Goal: Check status: Check status

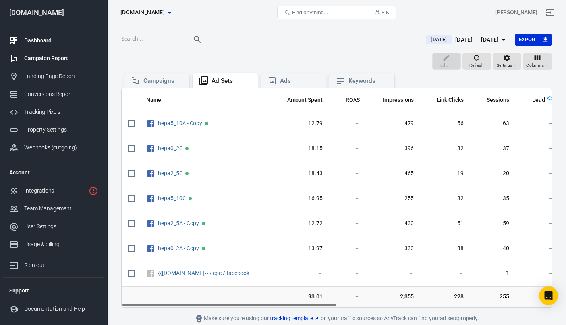
click at [50, 40] on div "Dashboard" at bounding box center [61, 41] width 74 height 8
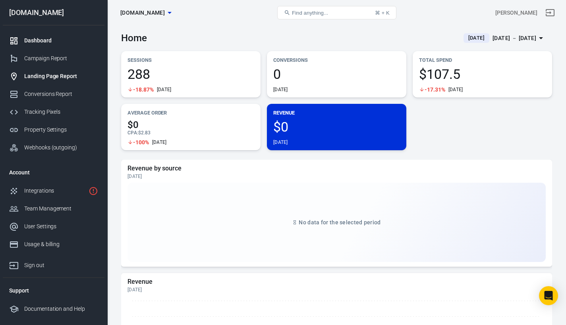
click at [51, 85] on link "Landing Page Report" at bounding box center [54, 76] width 102 height 18
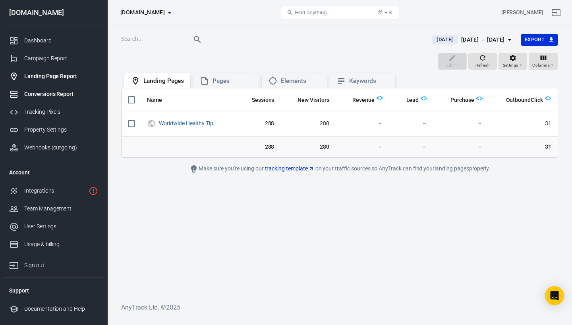
click at [56, 93] on div "Conversions Report" at bounding box center [61, 94] width 74 height 8
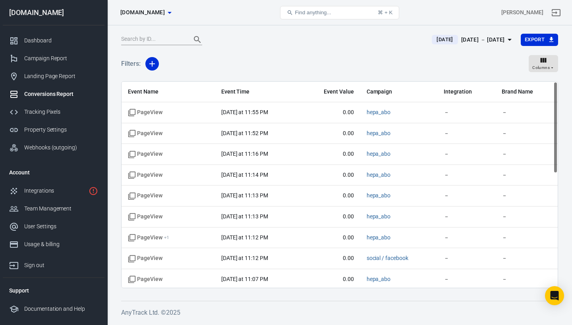
click at [435, 40] on span "[DATE]" at bounding box center [444, 40] width 23 height 8
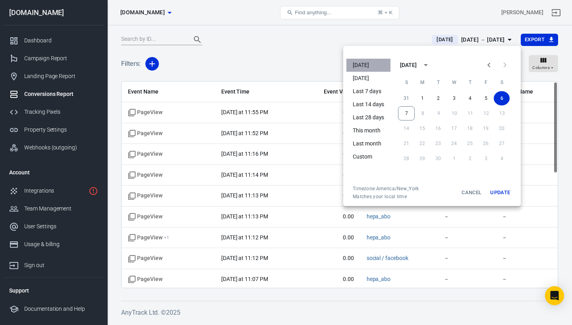
click at [363, 64] on li "[DATE]" at bounding box center [368, 65] width 44 height 13
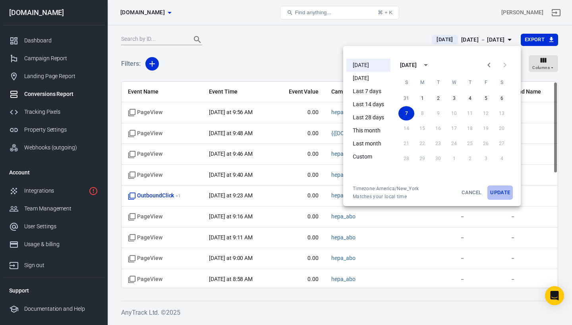
click at [504, 191] on button "Update" at bounding box center [499, 193] width 25 height 14
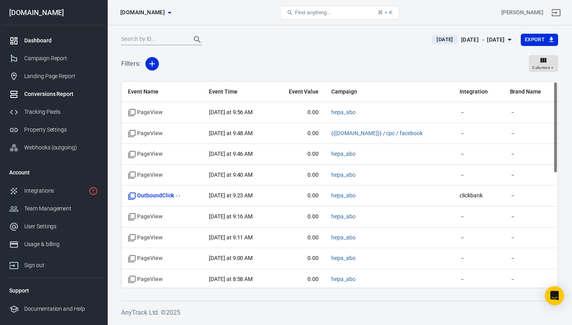
click at [36, 35] on link "Dashboard" at bounding box center [54, 41] width 102 height 18
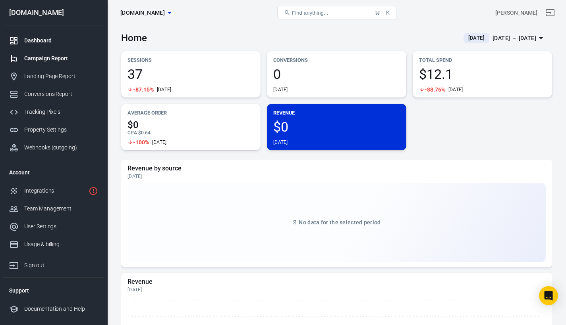
click at [50, 60] on div "Campaign Report" at bounding box center [61, 58] width 74 height 8
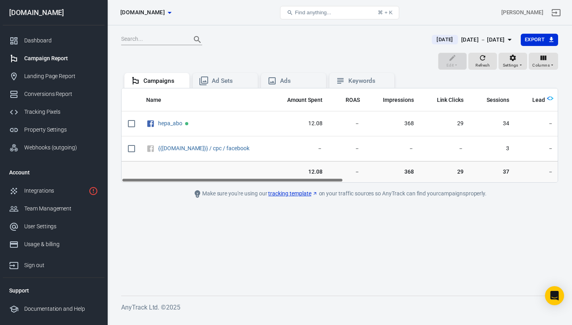
drag, startPoint x: 122, startPoint y: 179, endPoint x: 115, endPoint y: 197, distance: 19.5
click at [115, 197] on div "[DATE] [DATE] － [DATE] Export Edit Refresh Settings Columns Campaigns Ad Sets A…" at bounding box center [339, 171] width 464 height 292
click at [167, 221] on main "[DATE] [DATE] － [DATE] Export Edit Refresh Settings Columns Campaigns Ad Sets A…" at bounding box center [339, 158] width 437 height 250
click at [50, 75] on div "Landing Page Report" at bounding box center [61, 76] width 74 height 8
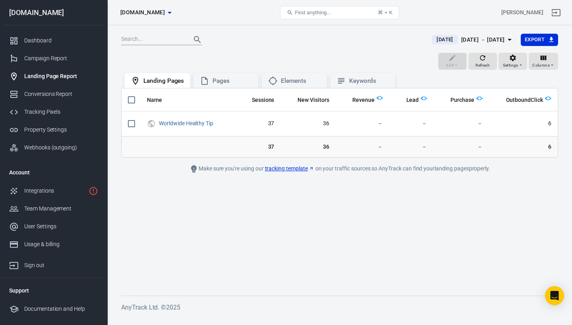
click at [433, 41] on span "[DATE]" at bounding box center [444, 40] width 23 height 8
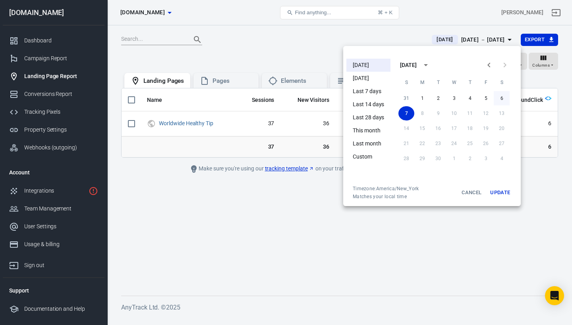
click at [498, 96] on button "6" at bounding box center [501, 98] width 16 height 14
click at [507, 191] on button "Update" at bounding box center [499, 193] width 25 height 14
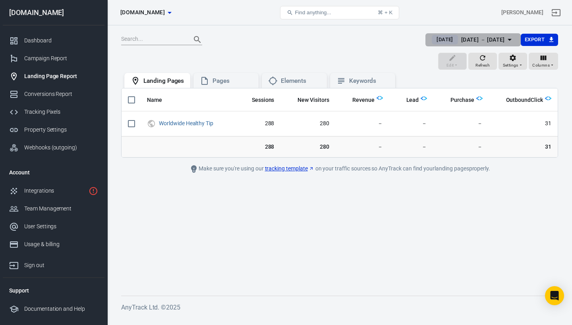
click at [433, 41] on span "[DATE]" at bounding box center [444, 40] width 23 height 8
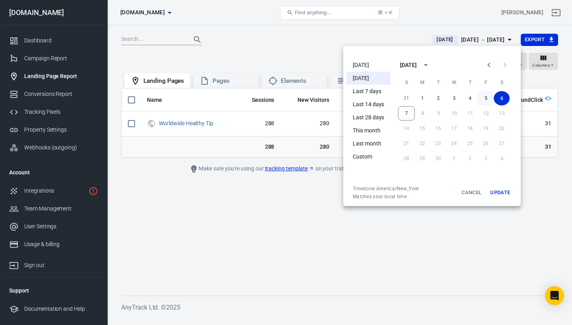
click at [487, 100] on button "5" at bounding box center [485, 98] width 16 height 14
click at [506, 196] on button "Update" at bounding box center [499, 193] width 25 height 14
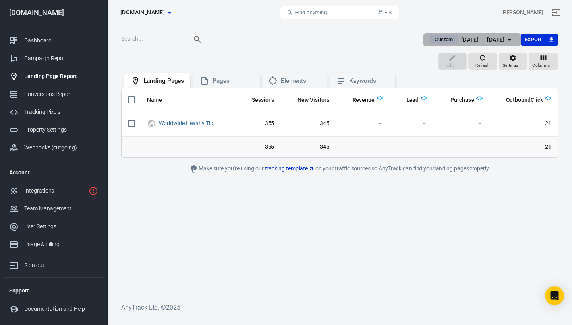
click at [434, 37] on span "Custom" at bounding box center [443, 40] width 25 height 8
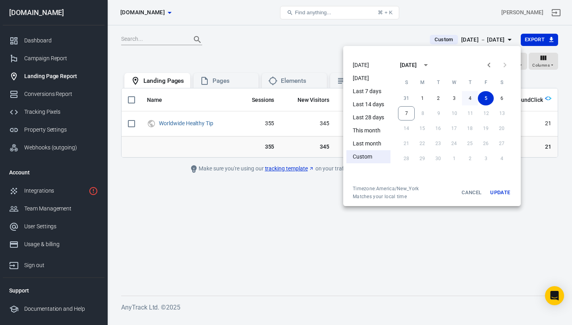
click at [469, 102] on button "4" at bounding box center [470, 98] width 16 height 14
click at [470, 102] on button "4" at bounding box center [470, 98] width 16 height 14
click at [501, 191] on button "Update" at bounding box center [499, 193] width 25 height 14
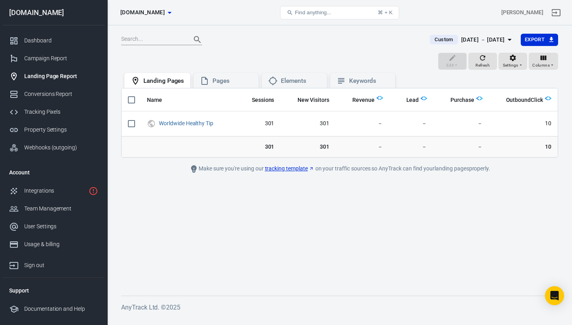
click at [437, 42] on span "Custom" at bounding box center [443, 40] width 25 height 8
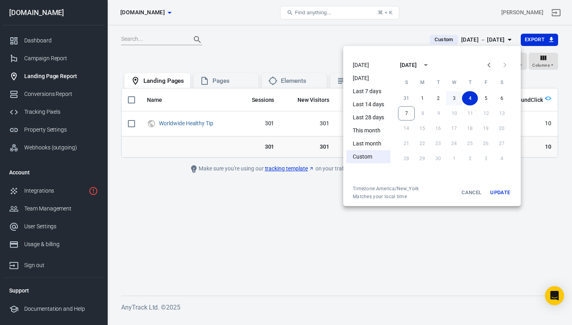
click at [452, 97] on button "3" at bounding box center [454, 98] width 16 height 14
click at [505, 190] on button "Update" at bounding box center [499, 193] width 25 height 14
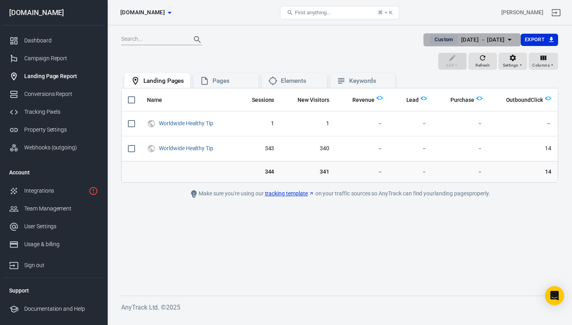
click at [431, 38] on span "Custom" at bounding box center [443, 40] width 25 height 8
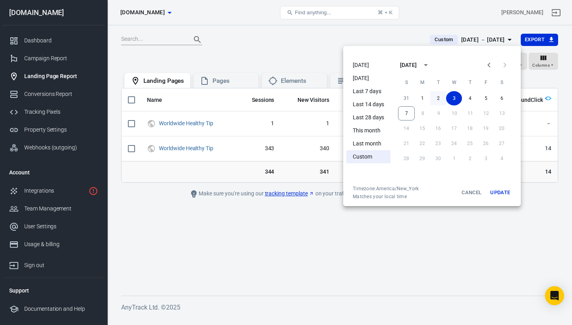
click at [438, 98] on button "2" at bounding box center [438, 98] width 16 height 14
click at [499, 194] on button "Update" at bounding box center [499, 193] width 25 height 14
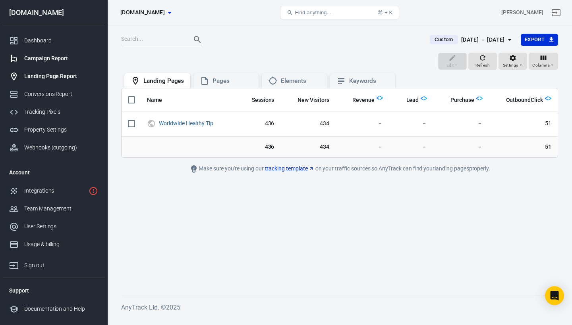
click at [65, 53] on link "Campaign Report" at bounding box center [54, 59] width 102 height 18
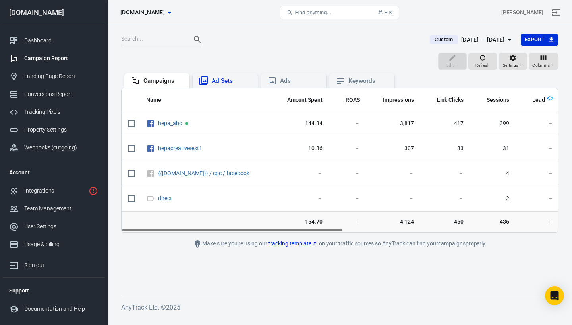
click at [228, 77] on div "Ad Sets" at bounding box center [232, 81] width 40 height 8
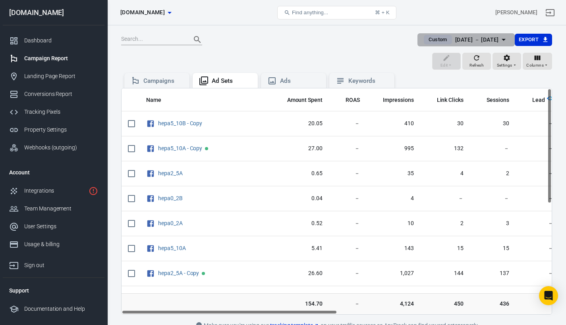
click at [430, 42] on span "Custom" at bounding box center [437, 40] width 25 height 8
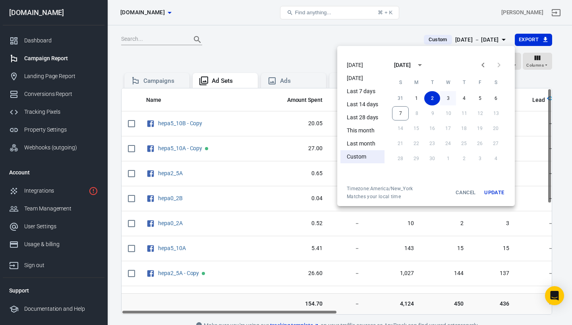
click at [446, 100] on button "3" at bounding box center [448, 98] width 16 height 14
click at [493, 193] on button "Update" at bounding box center [493, 193] width 25 height 14
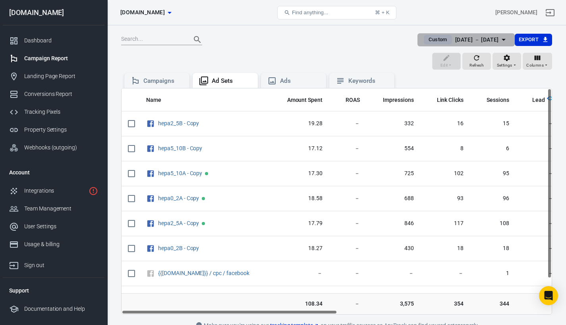
click at [425, 38] on span "Custom" at bounding box center [437, 40] width 25 height 8
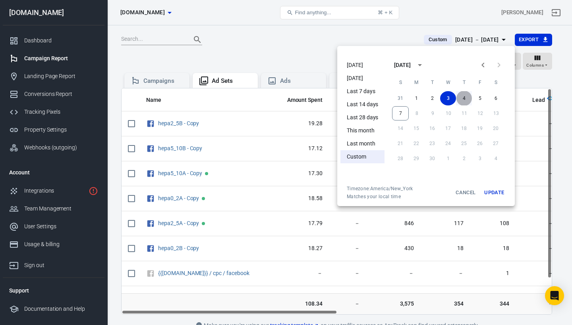
click at [463, 99] on button "4" at bounding box center [464, 98] width 16 height 14
click at [493, 192] on button "Update" at bounding box center [493, 193] width 25 height 14
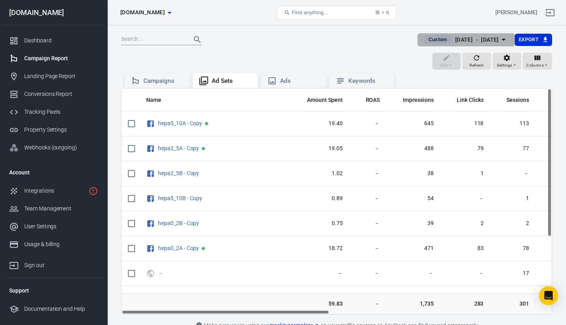
click at [425, 39] on span "Custom" at bounding box center [437, 40] width 25 height 8
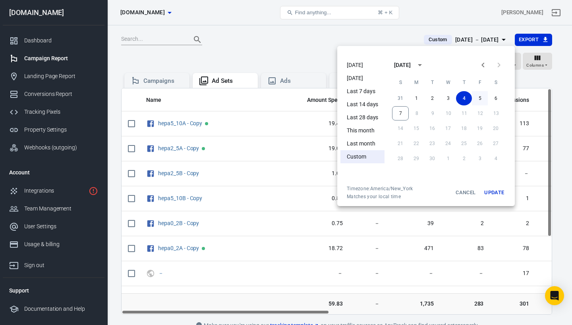
click at [481, 100] on button "5" at bounding box center [480, 98] width 16 height 14
click at [499, 194] on button "Update" at bounding box center [493, 193] width 25 height 14
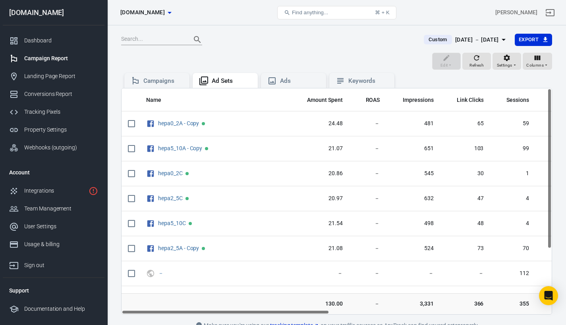
click at [431, 39] on span "Custom" at bounding box center [437, 40] width 25 height 8
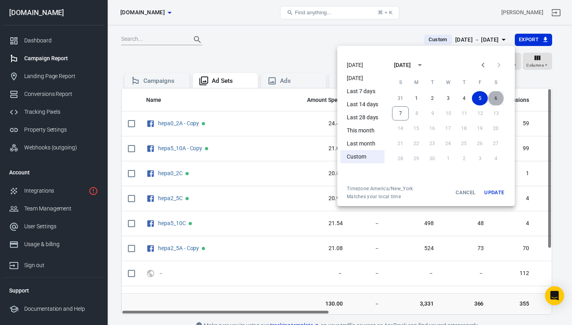
click at [498, 101] on button "6" at bounding box center [495, 98] width 16 height 14
click at [494, 98] on button "6" at bounding box center [495, 98] width 16 height 14
click at [496, 190] on button "Update" at bounding box center [493, 193] width 25 height 14
